Goal: Transaction & Acquisition: Download file/media

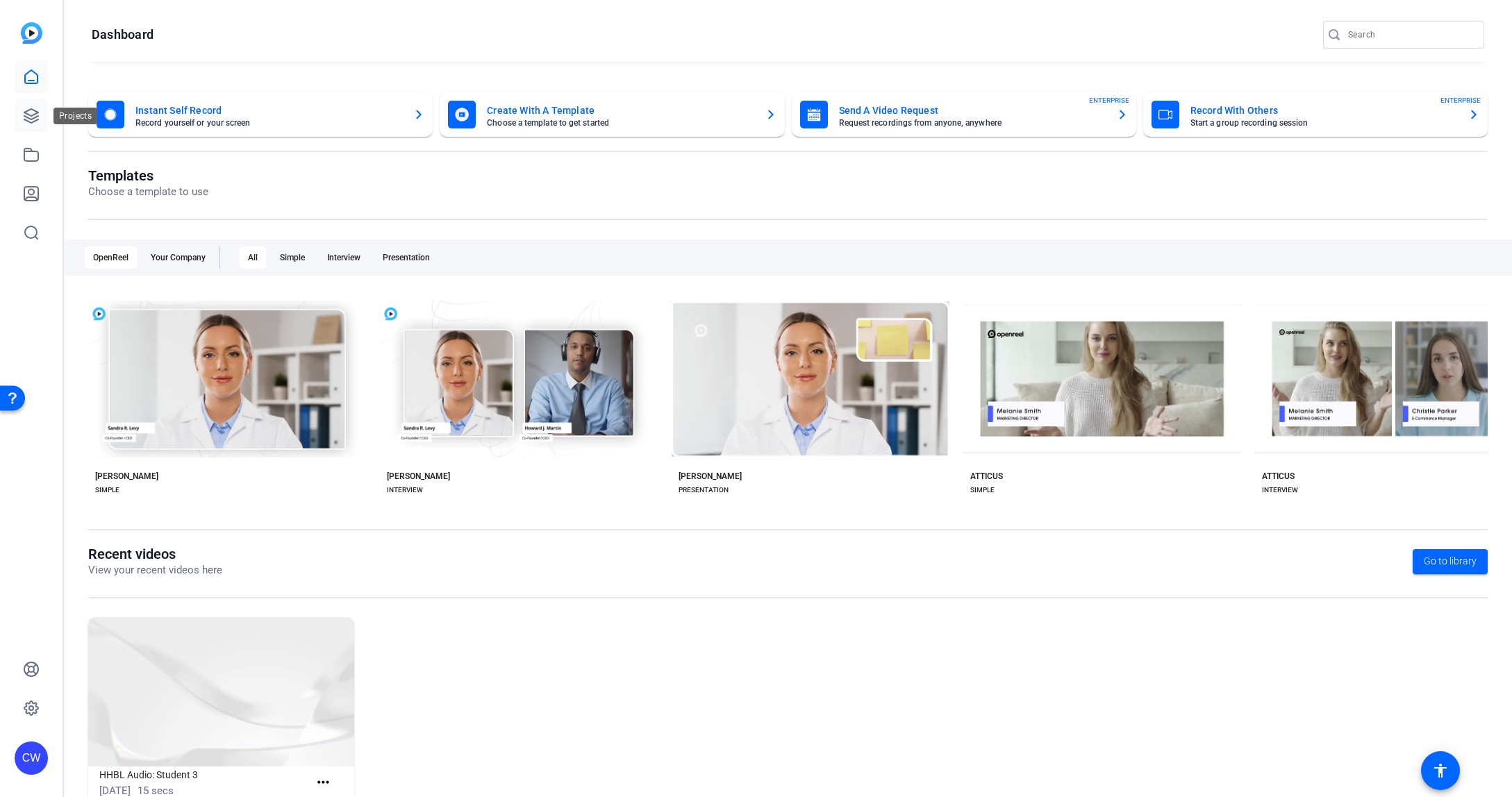
click at [35, 121] on icon at bounding box center [31, 116] width 14 height 14
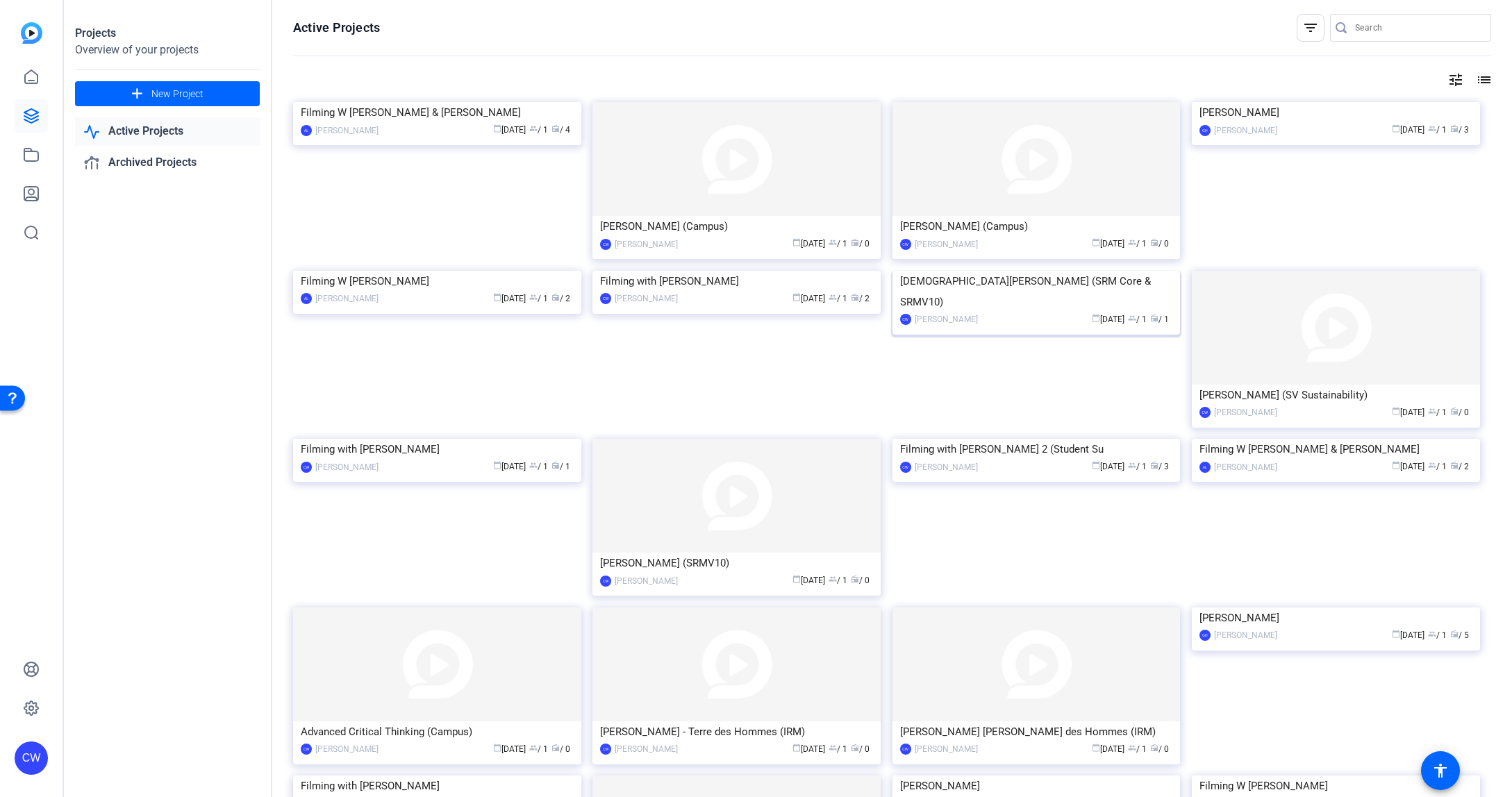
click at [1044, 271] on img at bounding box center [1036, 271] width 288 height 0
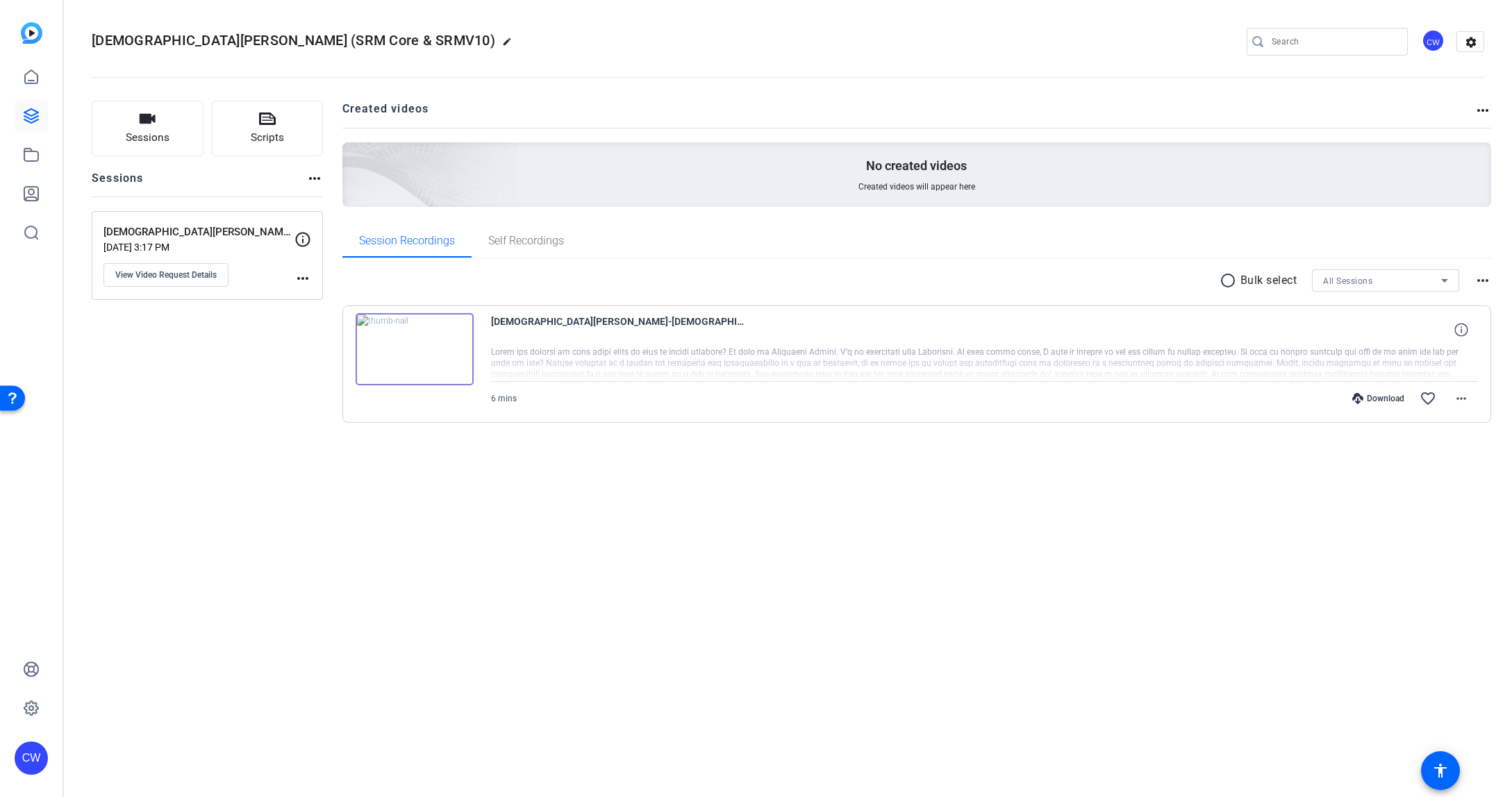
click at [408, 346] on img at bounding box center [414, 349] width 118 height 72
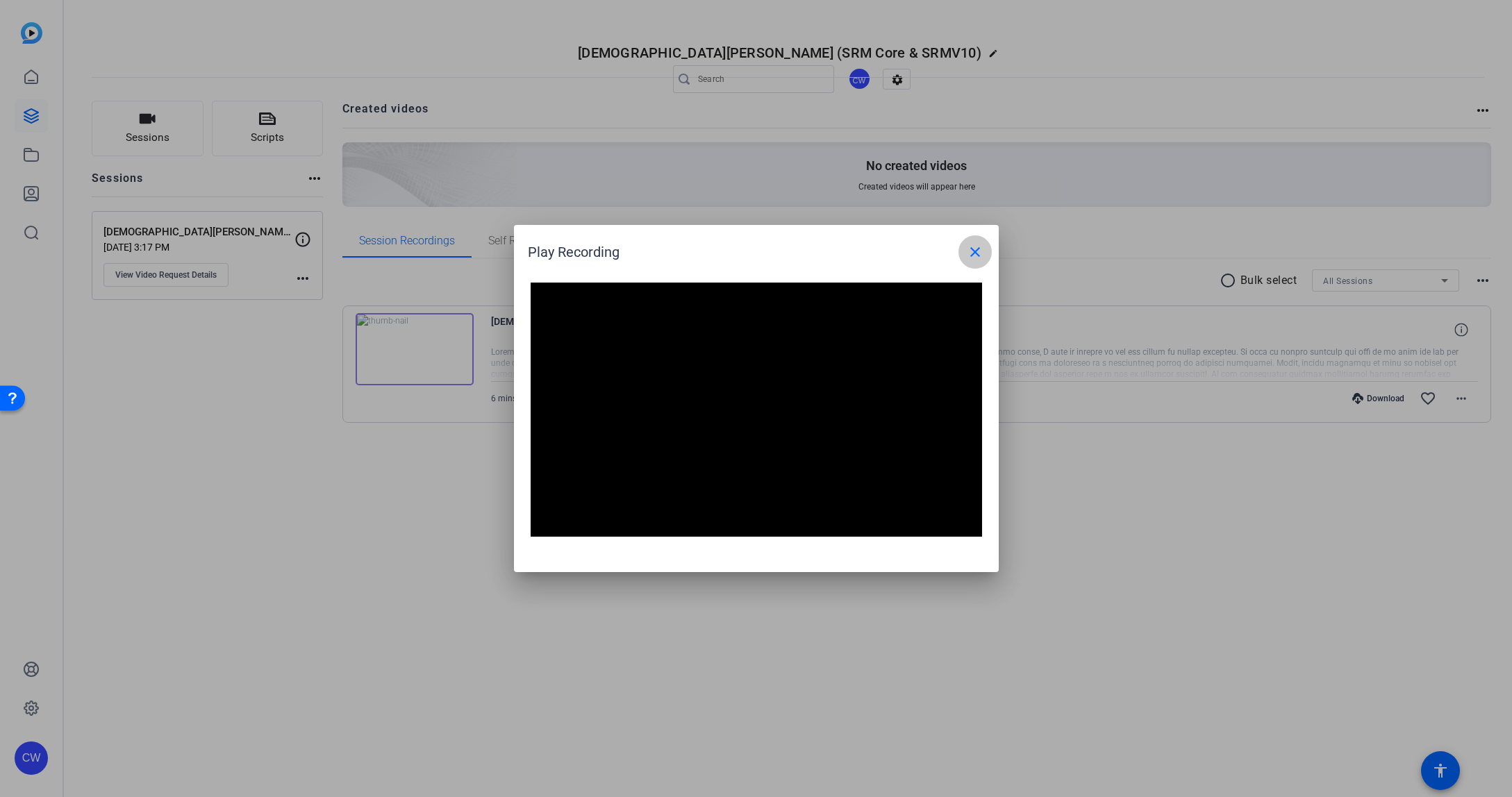
click at [977, 253] on mat-icon "close" at bounding box center [975, 252] width 16 height 16
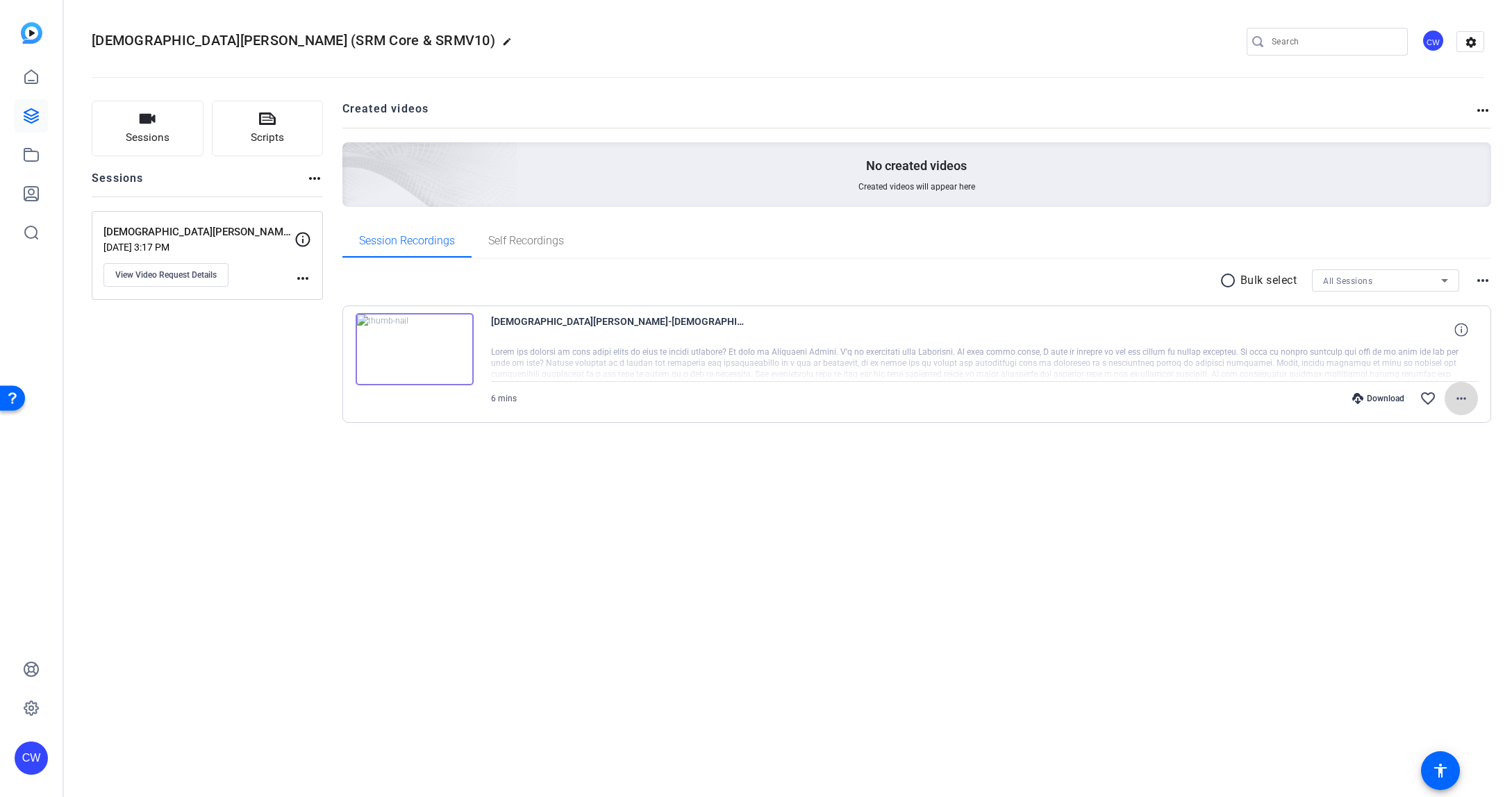
click at [1455, 395] on mat-icon "more_horiz" at bounding box center [1461, 398] width 16 height 16
click at [1437, 460] on span "Download MP4" at bounding box center [1425, 462] width 84 height 16
